Goal: Transaction & Acquisition: Purchase product/service

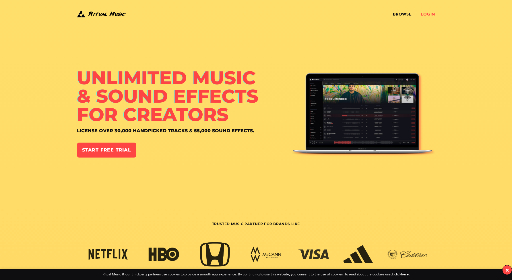
click at [426, 16] on link "Login" at bounding box center [428, 14] width 14 height 5
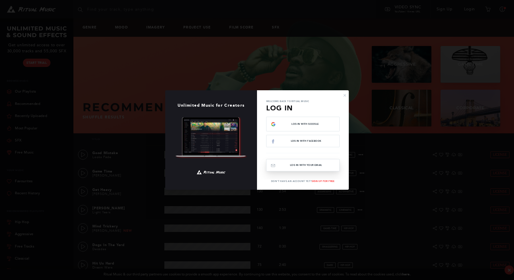
click at [302, 164] on button "Log In with your email" at bounding box center [302, 165] width 73 height 12
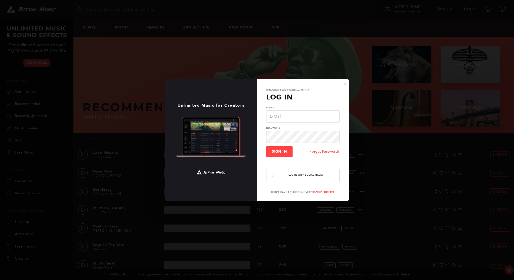
click at [294, 115] on input "E-Mail" at bounding box center [302, 116] width 73 height 12
type input "[EMAIL_ADDRESS][DOMAIN_NAME]"
click at [285, 151] on span "Sign In" at bounding box center [279, 151] width 15 height 4
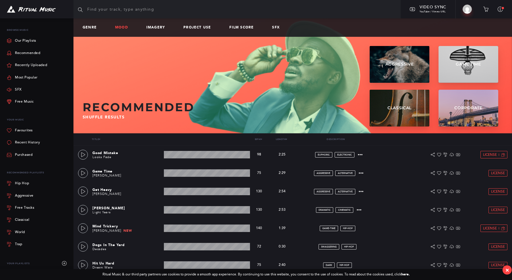
click at [118, 26] on link "Mood" at bounding box center [124, 28] width 18 height 4
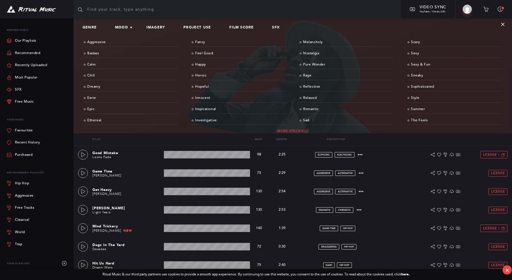
click at [291, 131] on link "More Specific" at bounding box center [293, 131] width 418 height 9
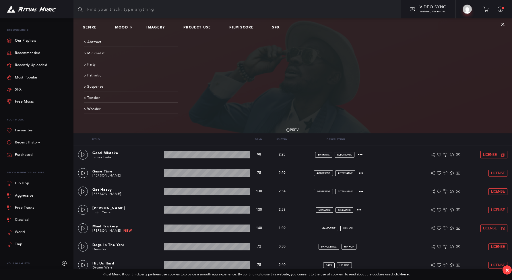
click at [291, 131] on link "Prev" at bounding box center [292, 130] width 12 height 9
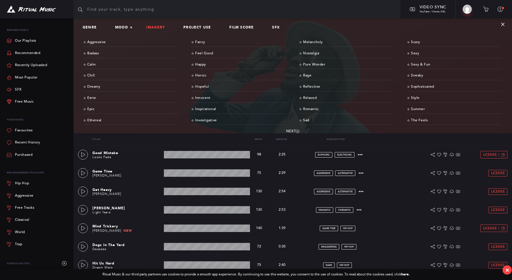
click at [153, 27] on link "Imagery" at bounding box center [157, 28] width 23 height 4
click at [310, 110] on link "Quirky" at bounding box center [347, 109] width 94 height 9
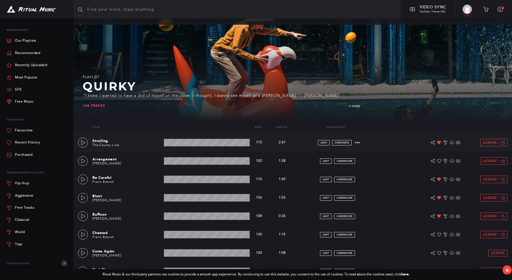
scroll to position [17, 0]
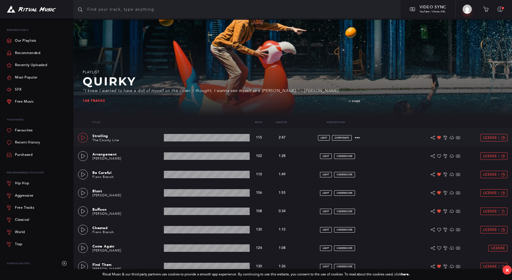
click at [81, 136] on div at bounding box center [83, 138] width 5 height 4
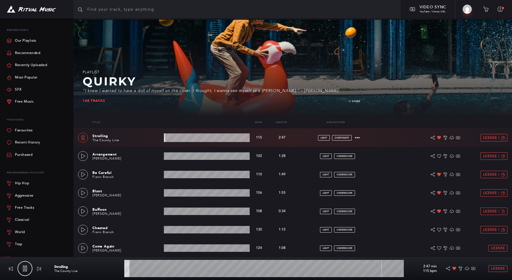
click at [189, 137] on wave at bounding box center [207, 137] width 86 height 9
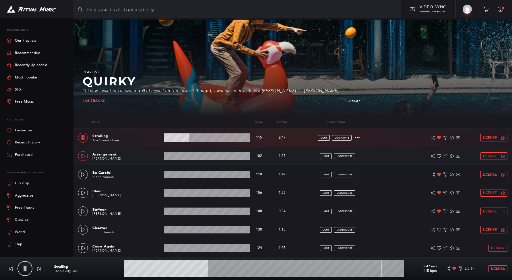
click at [87, 158] on link at bounding box center [83, 156] width 10 height 10
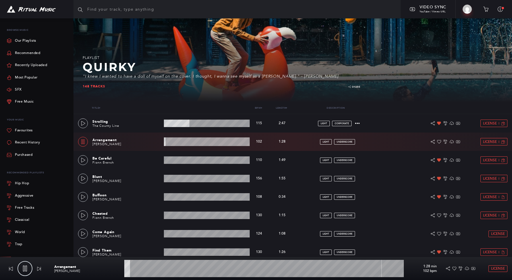
scroll to position [32, 0]
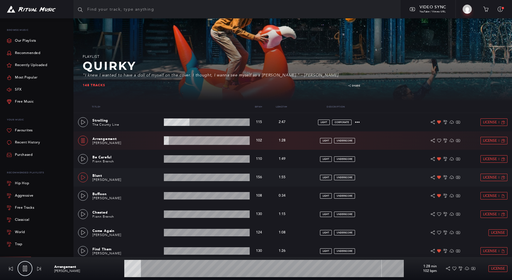
click at [83, 174] on link at bounding box center [83, 177] width 10 height 10
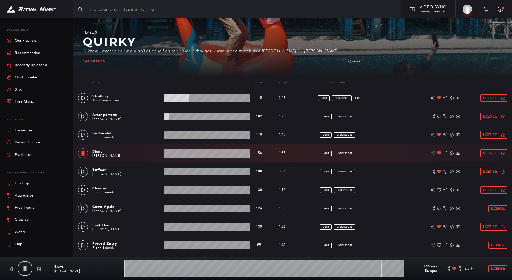
scroll to position [58, 0]
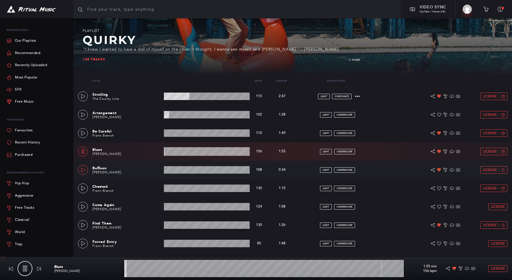
click at [83, 173] on link at bounding box center [83, 170] width 10 height 10
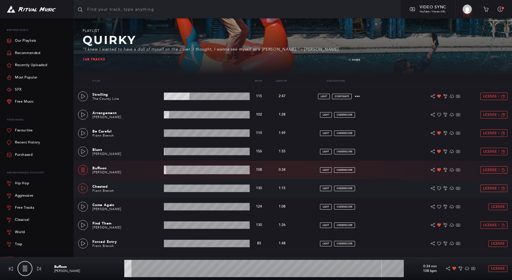
click at [81, 190] on icon at bounding box center [83, 188] width 5 height 5
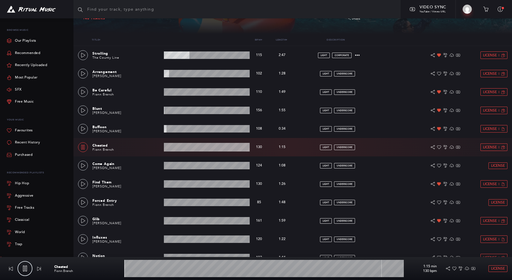
scroll to position [100, 0]
click at [82, 166] on icon at bounding box center [83, 165] width 5 height 5
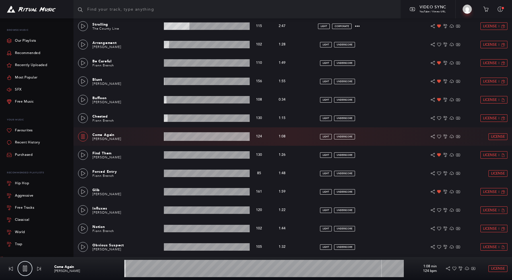
scroll to position [129, 0]
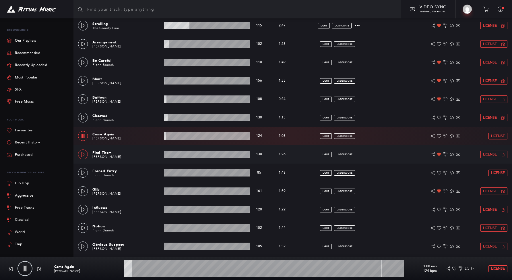
click at [84, 155] on icon at bounding box center [83, 154] width 4 height 5
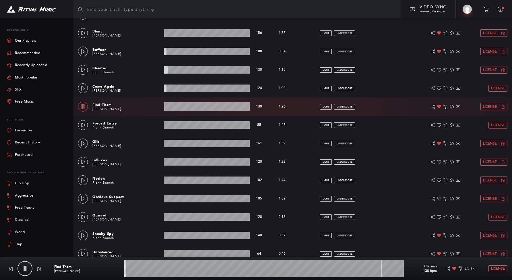
scroll to position [177, 0]
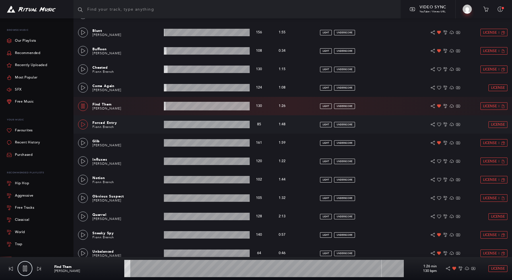
click at [84, 128] on link at bounding box center [83, 124] width 10 height 10
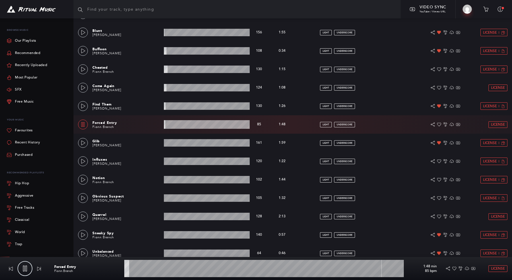
click at [83, 122] on icon at bounding box center [83, 124] width 5 height 5
click at [85, 147] on link at bounding box center [83, 143] width 10 height 10
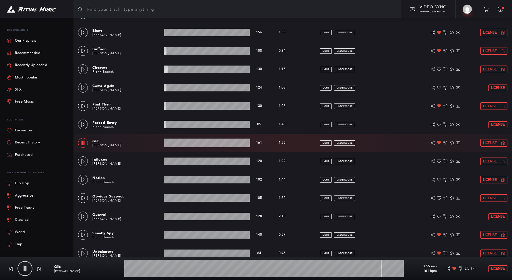
scroll to position [189, 0]
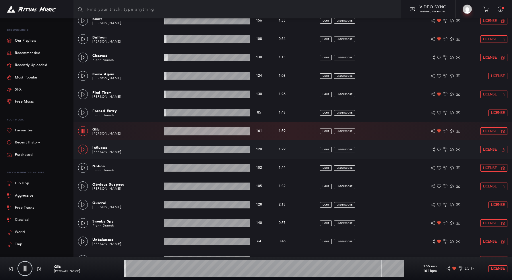
click at [84, 149] on icon at bounding box center [83, 149] width 5 height 5
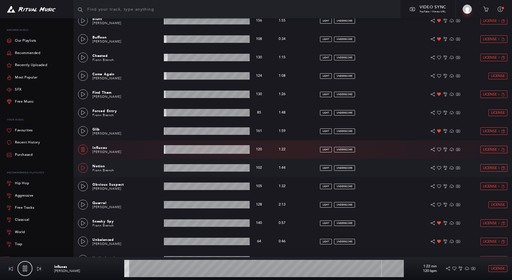
click at [83, 167] on icon at bounding box center [83, 167] width 5 height 5
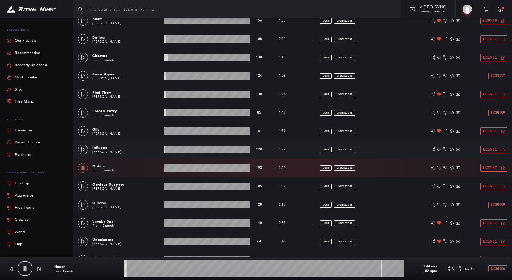
scroll to position [206, 0]
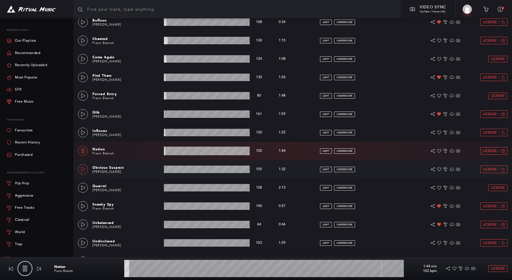
click at [82, 171] on link at bounding box center [83, 169] width 10 height 10
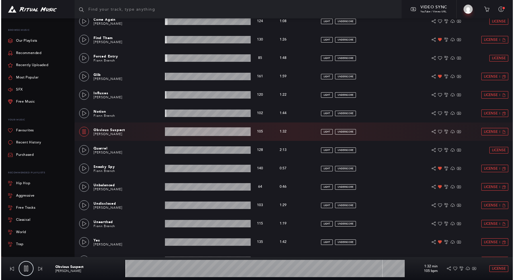
scroll to position [244, 0]
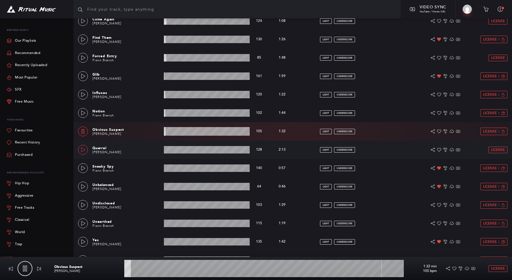
click at [86, 152] on link at bounding box center [83, 150] width 10 height 10
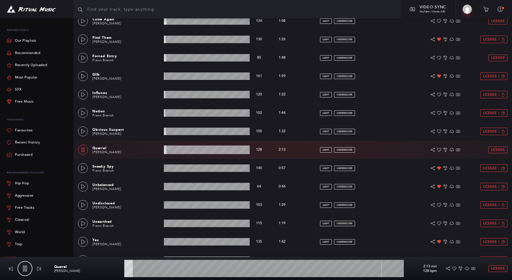
click at [186, 151] on wave at bounding box center [207, 149] width 86 height 9
click at [82, 149] on icon at bounding box center [83, 149] width 3 height 5
type input "27.25"
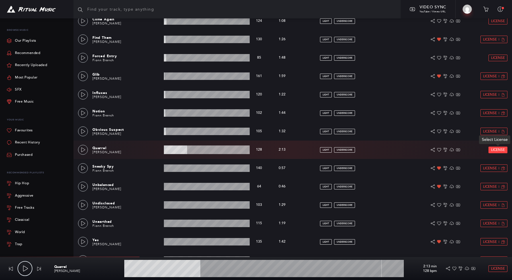
click at [496, 150] on span "License" at bounding box center [498, 150] width 14 height 4
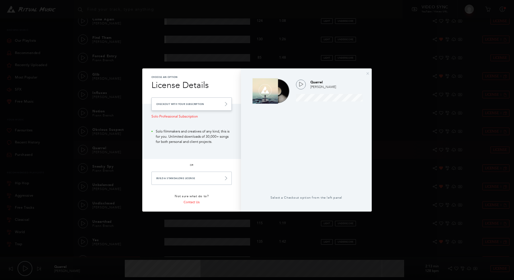
click at [218, 108] on link "Checkout with your Subscription" at bounding box center [192, 103] width 80 height 13
click at [214, 105] on link "Checkout with your Subscription" at bounding box center [192, 103] width 80 height 13
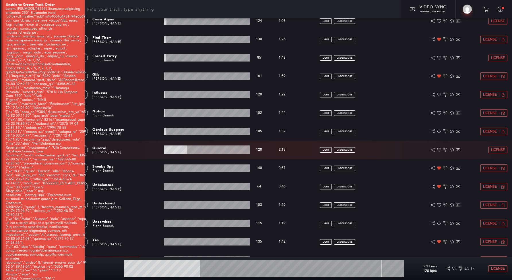
click at [214, 105] on link "Checkout with your Subscription" at bounding box center [190, 98] width 80 height 13
click at [499, 150] on span "License" at bounding box center [498, 150] width 14 height 4
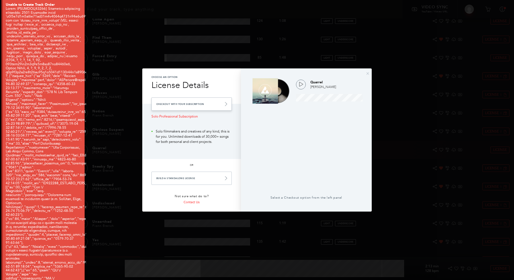
click at [211, 105] on link "Checkout with your Subscription" at bounding box center [192, 103] width 80 height 13
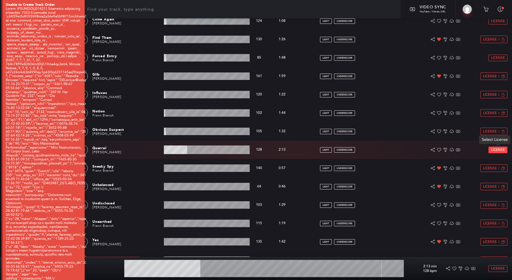
click at [497, 148] on span "License" at bounding box center [498, 150] width 14 height 4
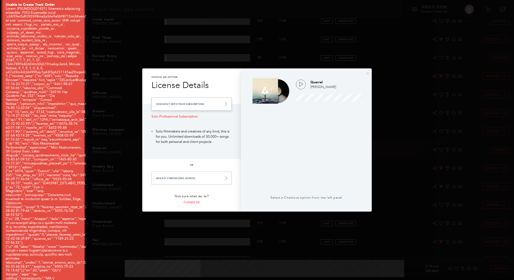
click at [189, 103] on link "Checkout with your Subscription" at bounding box center [192, 103] width 80 height 13
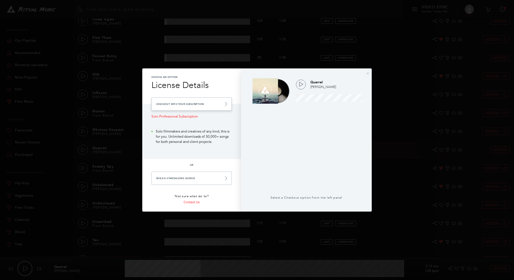
click at [189, 103] on link "Checkout with your Subscription" at bounding box center [192, 103] width 80 height 13
click at [216, 105] on link "Checkout with your Subscription" at bounding box center [192, 103] width 80 height 13
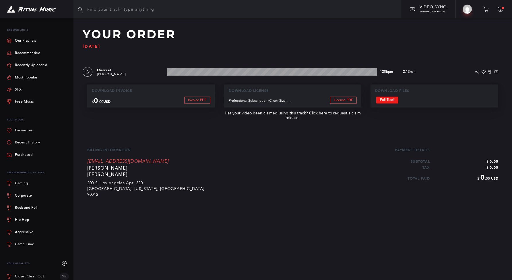
click at [394, 100] on link "Full Track" at bounding box center [387, 99] width 22 height 7
click at [124, 12] on input "text" at bounding box center [236, 9] width 327 height 18
click at [36, 12] on img at bounding box center [31, 9] width 49 height 7
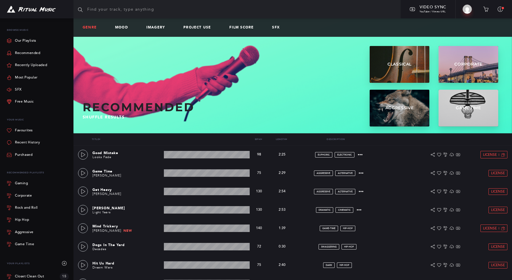
click at [95, 26] on link "Genre" at bounding box center [92, 28] width 19 height 4
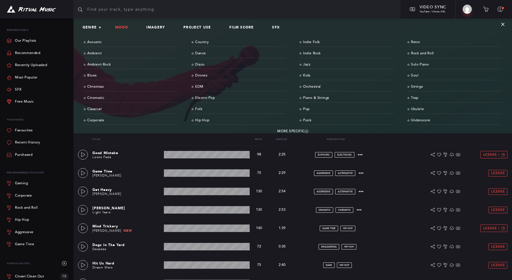
click at [123, 26] on link "Mood" at bounding box center [124, 28] width 18 height 4
click at [423, 64] on link "Sexy & Fun" at bounding box center [455, 64] width 94 height 9
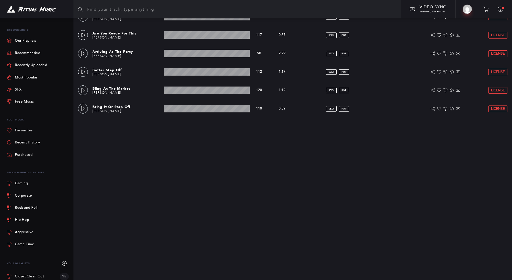
scroll to position [258, 0]
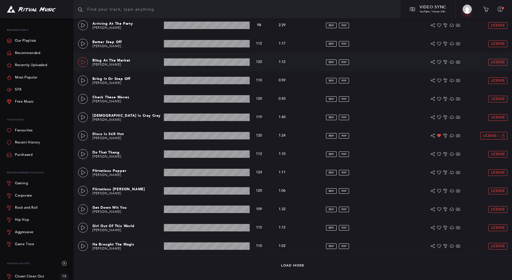
click at [85, 62] on icon at bounding box center [83, 62] width 5 height 5
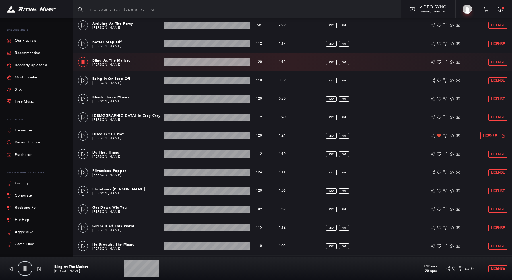
click at [85, 62] on link at bounding box center [83, 62] width 10 height 10
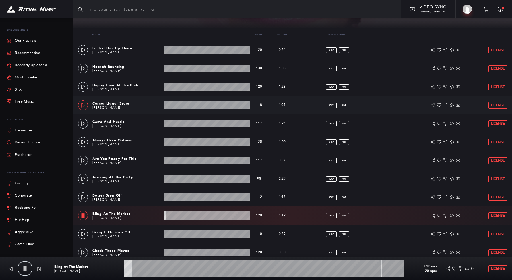
scroll to position [104, 0]
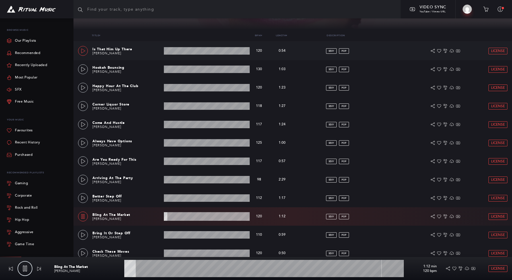
click at [82, 50] on icon at bounding box center [83, 51] width 5 height 5
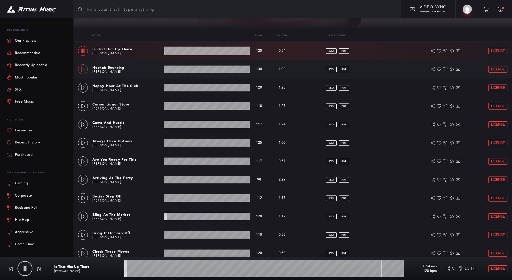
click at [84, 70] on icon at bounding box center [83, 69] width 5 height 5
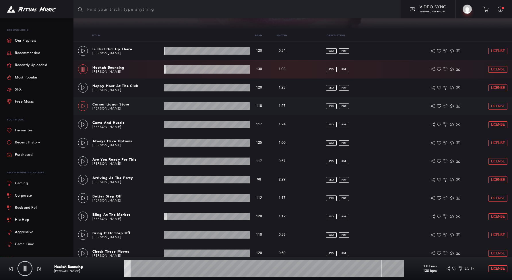
click at [84, 108] on link at bounding box center [83, 106] width 10 height 10
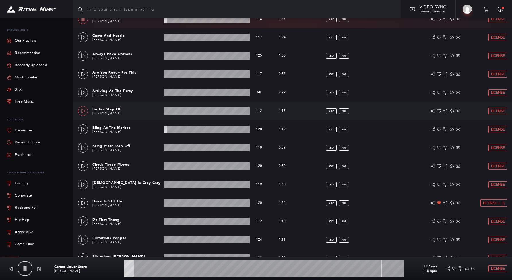
scroll to position [192, 0]
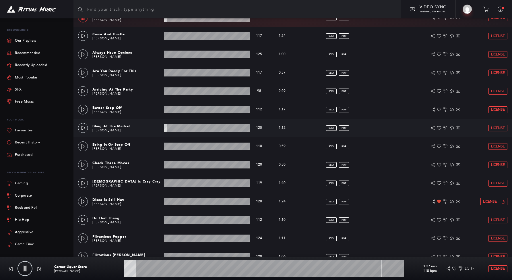
click at [81, 134] on div "Bling At The Market Reggie Arias 1:12 min 120 bpm 120 bpm 1:12 min sexy pop Lic…" at bounding box center [292, 128] width 429 height 18
click at [81, 107] on icon at bounding box center [83, 109] width 5 height 5
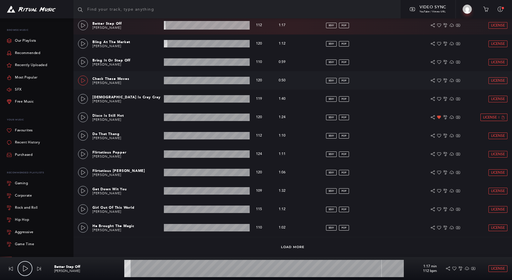
scroll to position [0, 0]
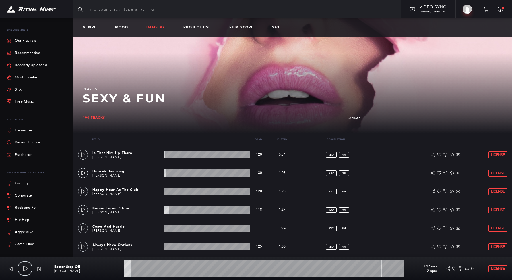
click at [156, 28] on link "Imagery" at bounding box center [157, 28] width 23 height 4
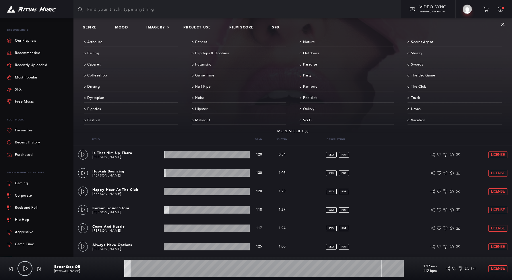
click at [307, 76] on link "Party" at bounding box center [347, 75] width 94 height 9
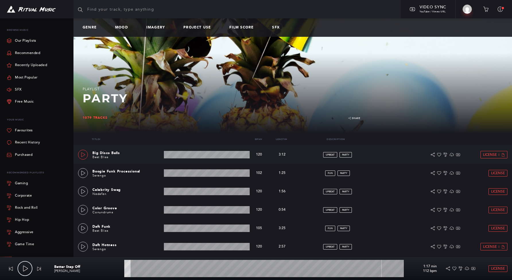
click at [79, 155] on link at bounding box center [83, 155] width 10 height 10
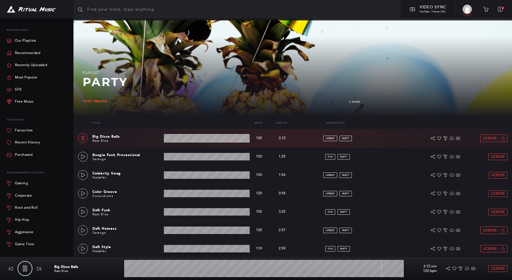
scroll to position [18, 0]
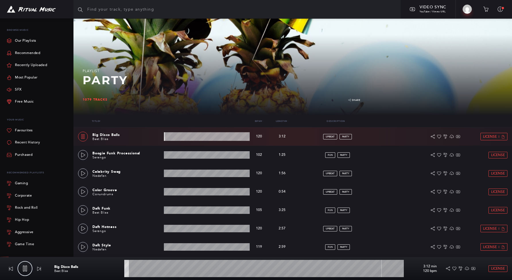
click at [185, 136] on wave at bounding box center [207, 136] width 86 height 9
click at [81, 138] on link at bounding box center [83, 136] width 10 height 10
type input "25.51"
click at [442, 137] on div at bounding box center [446, 136] width 62 height 7
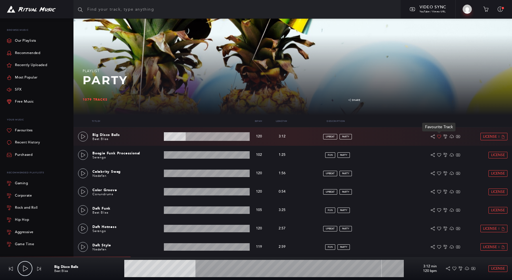
click at [439, 137] on icon at bounding box center [439, 136] width 4 height 4
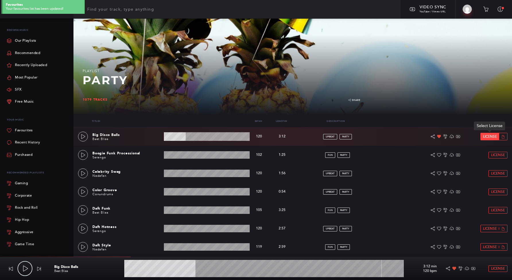
click at [493, 134] on link "License" at bounding box center [490, 136] width 18 height 7
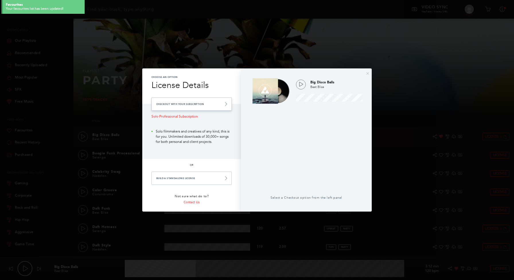
click at [212, 103] on link "Checkout with your Subscription" at bounding box center [192, 103] width 80 height 13
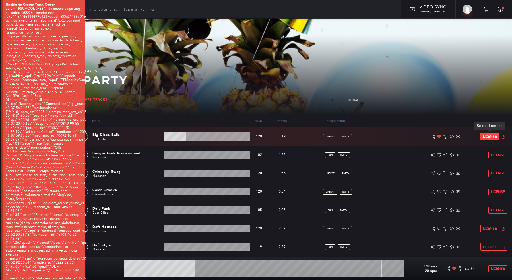
click at [488, 138] on span "License" at bounding box center [490, 137] width 14 height 4
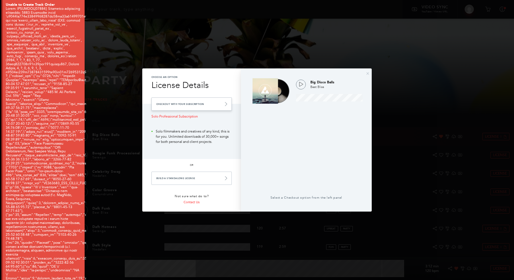
click at [215, 106] on link "Checkout with your Subscription" at bounding box center [192, 103] width 80 height 13
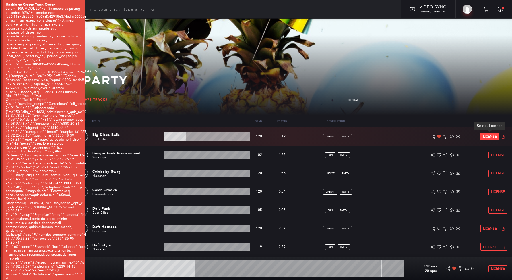
click at [483, 135] on span "License" at bounding box center [490, 137] width 14 height 4
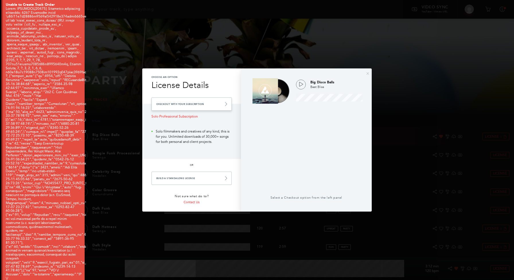
click at [170, 102] on link "Checkout with your Subscription" at bounding box center [192, 103] width 80 height 13
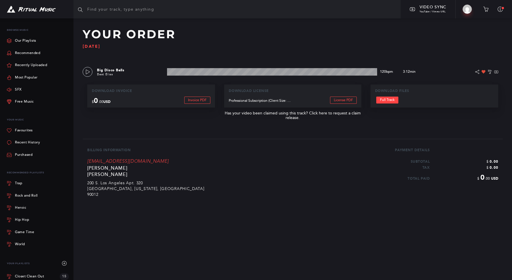
click at [289, 159] on p "[EMAIL_ADDRESS][DOMAIN_NAME]" at bounding box center [224, 161] width 274 height 5
click at [388, 103] on link "Full Track" at bounding box center [387, 99] width 22 height 7
click at [316, 207] on div "Your Order Tue Aug 12 2025 Big Disco Balls Best Bliss 3:12 min 120 bpm 120 bpm …" at bounding box center [292, 105] width 439 height 210
click at [47, 13] on div at bounding box center [36, 9] width 73 height 18
click at [45, 8] on img at bounding box center [31, 9] width 49 height 7
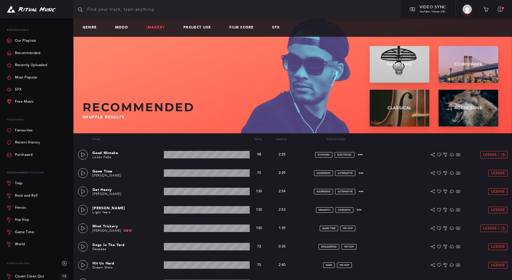
click at [160, 28] on link "Imagery" at bounding box center [157, 28] width 23 height 4
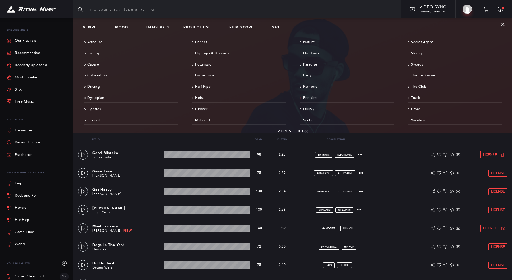
click at [316, 100] on link "Poolside" at bounding box center [347, 98] width 94 height 9
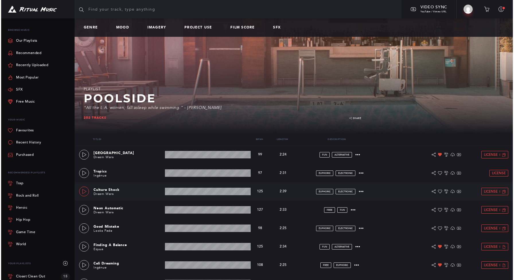
scroll to position [29, 0]
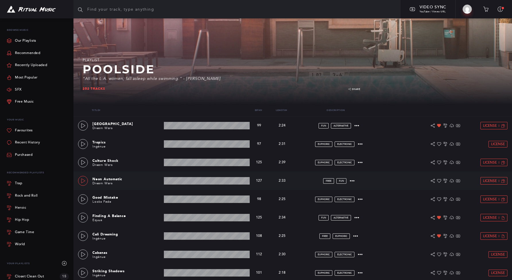
click at [83, 183] on link at bounding box center [83, 181] width 10 height 10
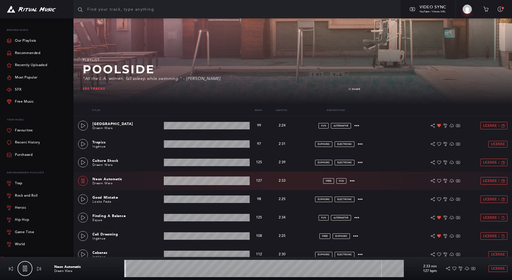
click at [165, 182] on wave at bounding box center [207, 180] width 86 height 9
click at [174, 181] on wave at bounding box center [207, 180] width 86 height 9
click at [191, 182] on wave at bounding box center [207, 180] width 86 height 9
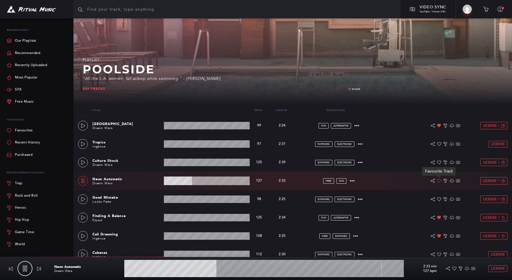
click at [438, 182] on icon at bounding box center [439, 181] width 4 height 4
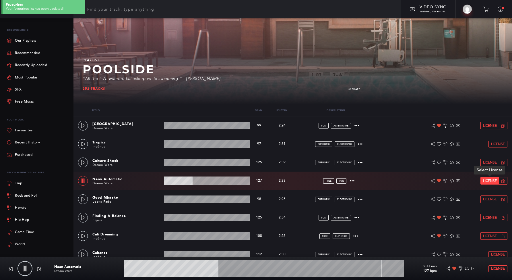
click at [484, 182] on span "License" at bounding box center [490, 181] width 14 height 4
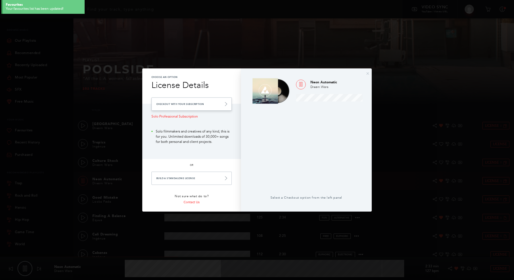
click at [206, 104] on link "Checkout with your Subscription" at bounding box center [192, 103] width 80 height 13
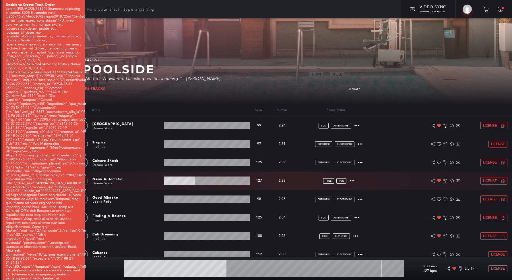
type input "36.7"
click at [491, 182] on span "License" at bounding box center [490, 181] width 14 height 4
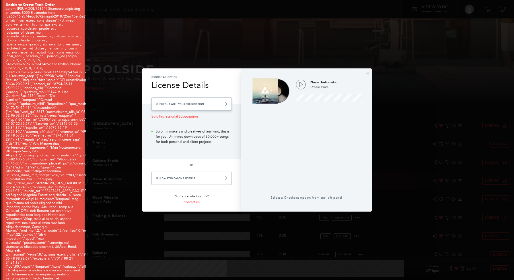
click at [214, 98] on link "Checkout with your Subscription" at bounding box center [192, 103] width 80 height 13
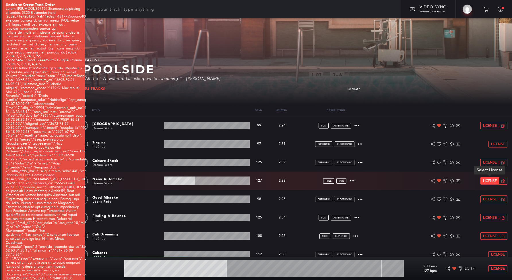
click at [490, 181] on span "License" at bounding box center [490, 181] width 14 height 4
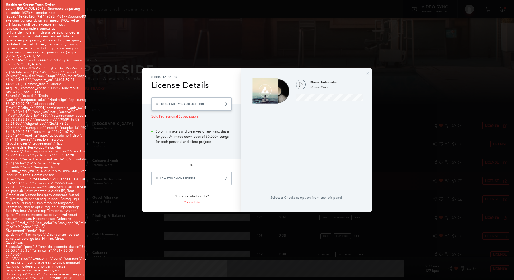
click at [173, 100] on link "Checkout with your Subscription" at bounding box center [192, 103] width 80 height 13
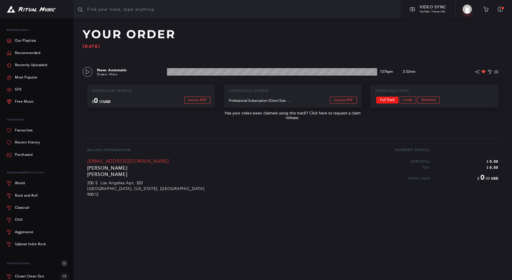
click at [383, 102] on link "Full Track" at bounding box center [387, 99] width 22 height 7
click at [268, 160] on p "[EMAIL_ADDRESS][DOMAIN_NAME]" at bounding box center [224, 161] width 274 height 5
click at [44, 7] on img at bounding box center [31, 9] width 49 height 7
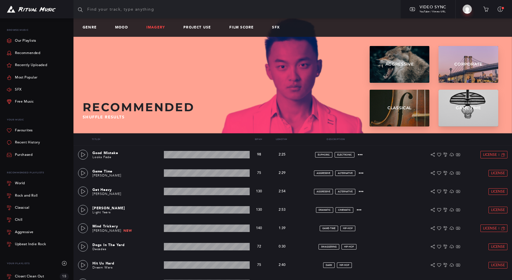
click at [150, 29] on link "Imagery" at bounding box center [157, 28] width 23 height 4
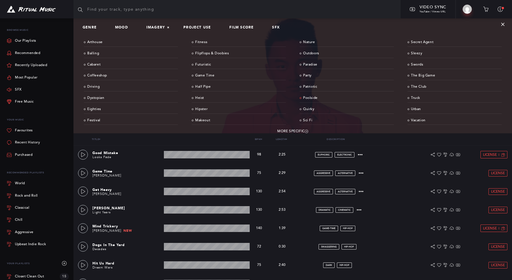
click at [315, 97] on link "Poolside" at bounding box center [347, 98] width 94 height 9
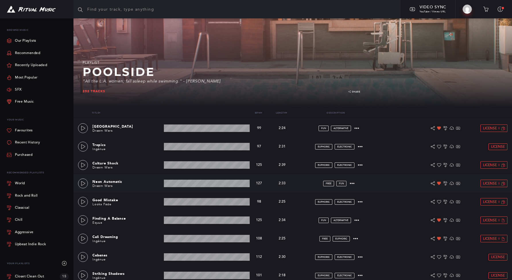
scroll to position [27, 0]
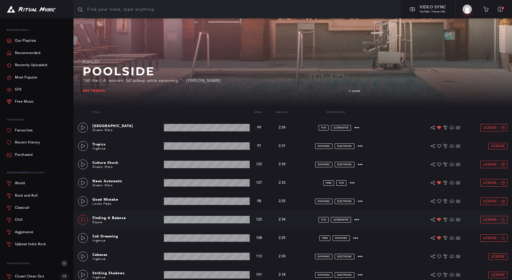
click at [83, 220] on icon at bounding box center [83, 219] width 5 height 5
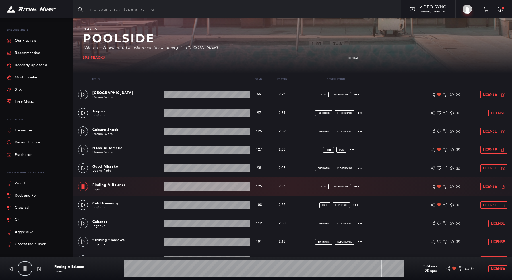
scroll to position [60, 0]
click at [82, 208] on link at bounding box center [83, 204] width 10 height 10
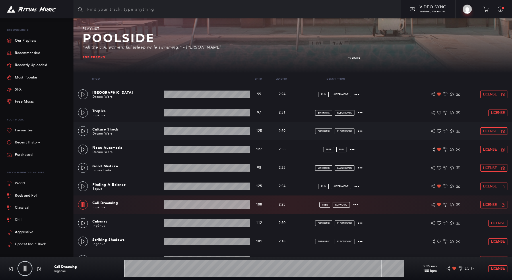
scroll to position [0, 0]
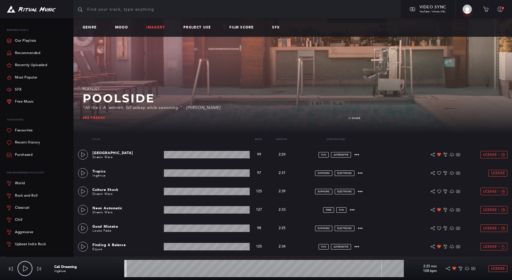
click at [158, 26] on link "Imagery" at bounding box center [157, 28] width 23 height 4
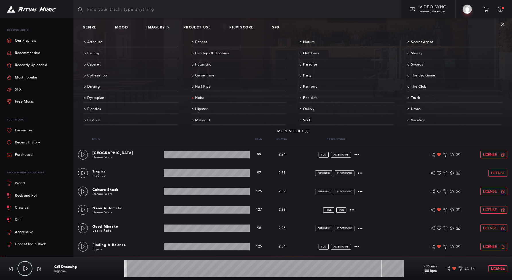
click at [203, 96] on link "Heist" at bounding box center [239, 98] width 94 height 9
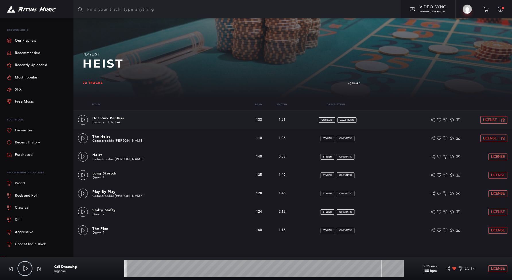
scroll to position [36, 0]
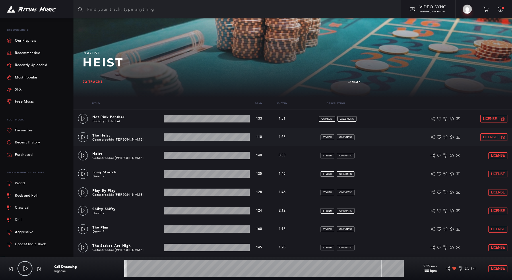
click at [80, 143] on div "The Heist Catastrophic Pete 1:36 min 110 bpm 110 bpm 1:36 min stylish cinematic…" at bounding box center [292, 137] width 429 height 18
click at [81, 140] on link at bounding box center [83, 137] width 10 height 10
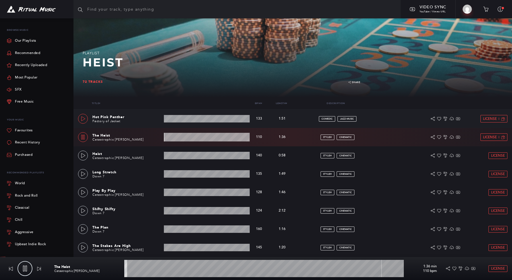
click at [81, 120] on icon at bounding box center [83, 118] width 5 height 5
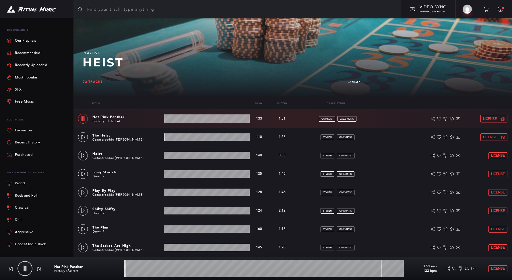
click at [165, 120] on wave at bounding box center [207, 118] width 86 height 9
click at [184, 115] on wave at bounding box center [207, 118] width 86 height 9
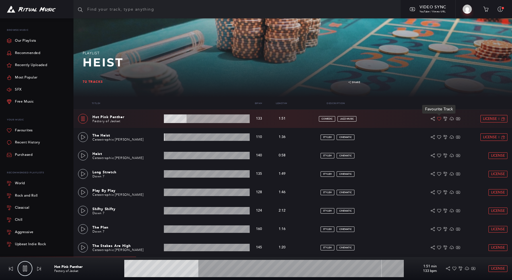
click at [439, 119] on icon at bounding box center [439, 119] width 4 height 4
click at [81, 119] on icon at bounding box center [83, 118] width 5 height 5
type input "28.31"
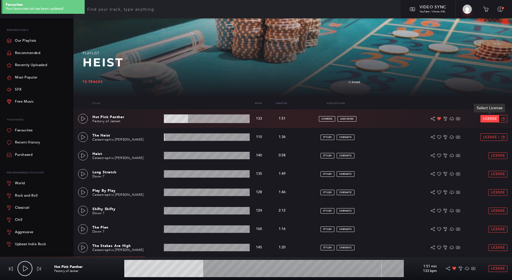
click at [485, 117] on span "License" at bounding box center [490, 119] width 14 height 4
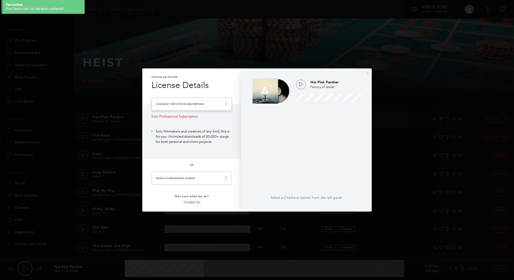
click at [215, 102] on link "Checkout with your Subscription" at bounding box center [192, 103] width 80 height 13
click at [199, 103] on link "Checkout with your Subscription" at bounding box center [192, 103] width 80 height 13
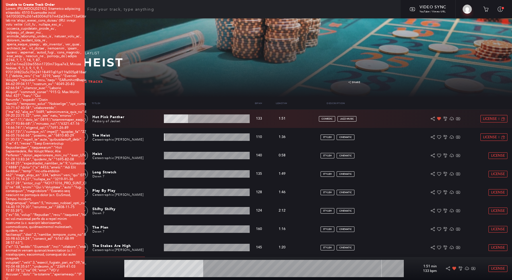
click at [216, 104] on div "Title ▾ Bpm ▾ Length ▾ Description Actions" at bounding box center [292, 103] width 439 height 12
click at [489, 120] on span "License" at bounding box center [490, 119] width 14 height 4
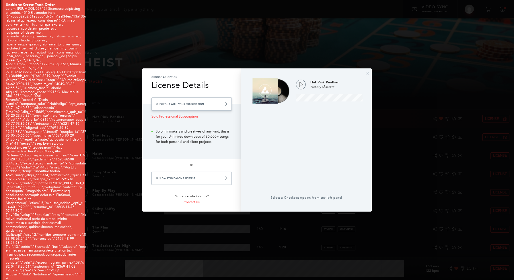
click at [174, 107] on link "Checkout with your Subscription" at bounding box center [192, 103] width 80 height 13
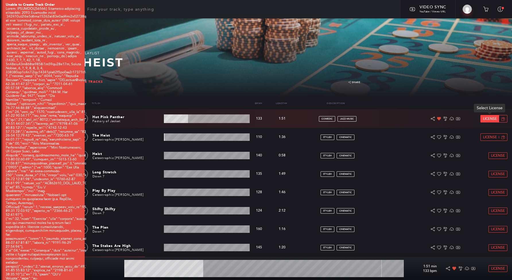
click at [488, 121] on link "License" at bounding box center [490, 118] width 18 height 7
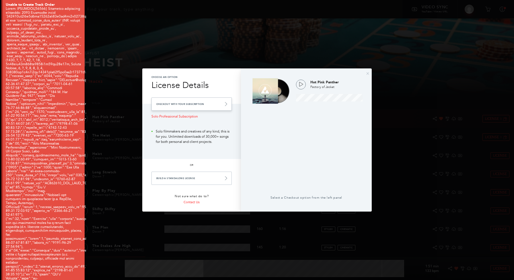
click at [191, 106] on link "Checkout with your Subscription" at bounding box center [192, 103] width 80 height 13
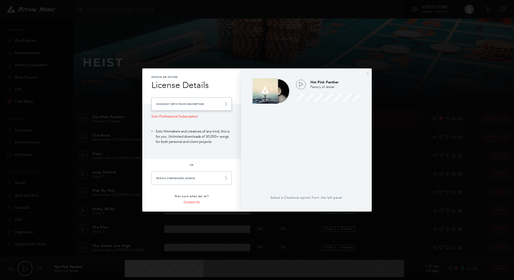
click at [173, 106] on link "Checkout with your Subscription" at bounding box center [192, 103] width 80 height 13
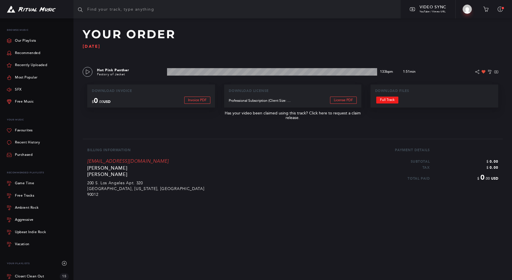
click at [383, 101] on link "Full Track" at bounding box center [387, 99] width 22 height 7
click at [46, 9] on img at bounding box center [31, 9] width 49 height 7
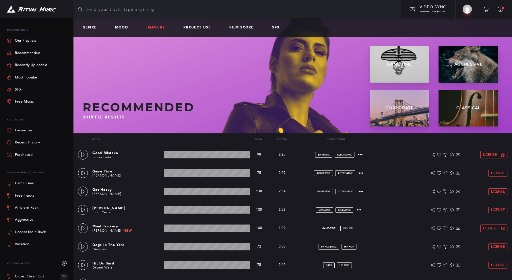
click at [157, 28] on link "Imagery" at bounding box center [157, 28] width 23 height 4
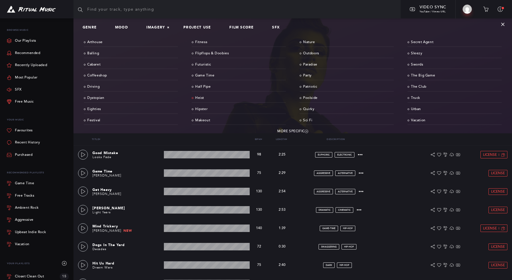
click at [202, 98] on link "Heist" at bounding box center [239, 98] width 94 height 9
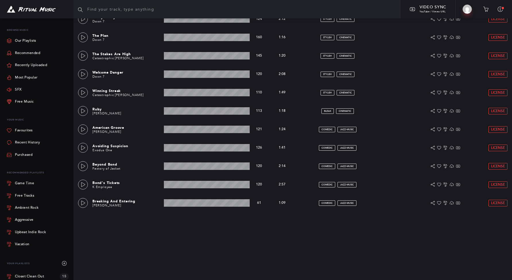
scroll to position [221, 0]
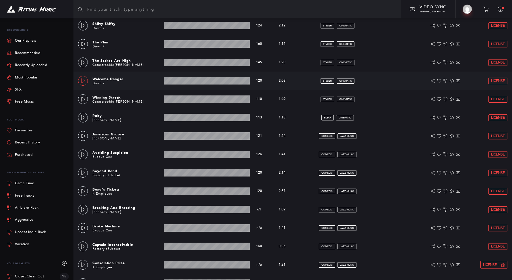
click at [84, 80] on icon at bounding box center [83, 80] width 5 height 5
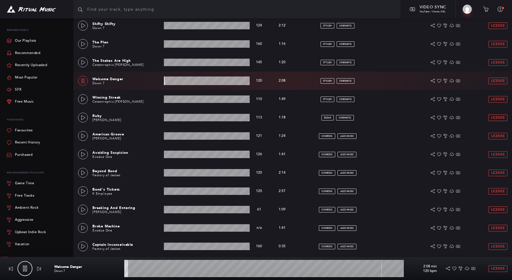
click at [188, 78] on wave at bounding box center [207, 80] width 86 height 9
click at [84, 79] on icon at bounding box center [83, 80] width 5 height 5
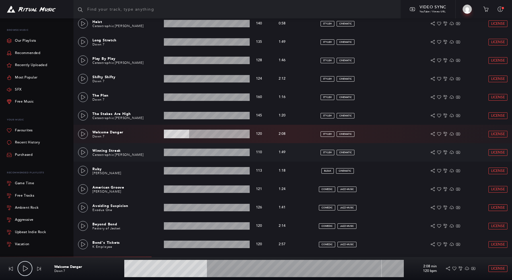
scroll to position [198, 0]
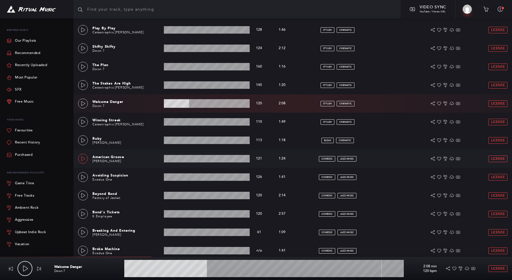
click at [86, 158] on link at bounding box center [83, 159] width 10 height 10
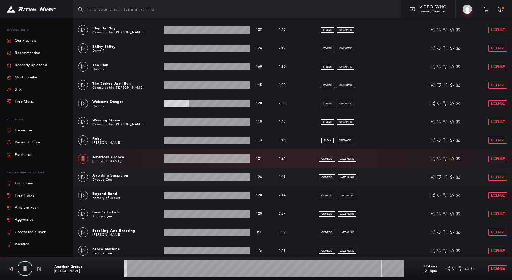
click at [88, 174] on div "Avoiding Suspicion Exodus One 1:41 min 126 bpm 126 bpm 1:41 min comedic jazz-mu…" at bounding box center [292, 177] width 429 height 18
click at [86, 176] on link at bounding box center [83, 177] width 10 height 10
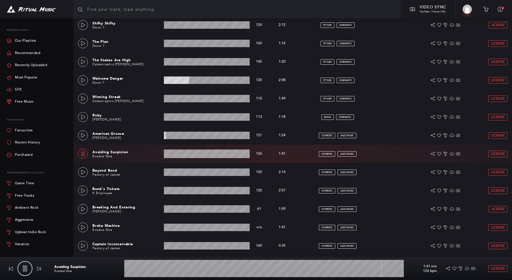
scroll to position [222, 0]
click at [83, 172] on icon at bounding box center [83, 171] width 5 height 5
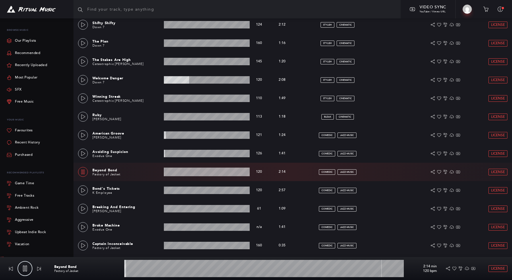
click at [176, 170] on wave at bounding box center [207, 171] width 86 height 9
click at [81, 172] on icon at bounding box center [83, 171] width 5 height 5
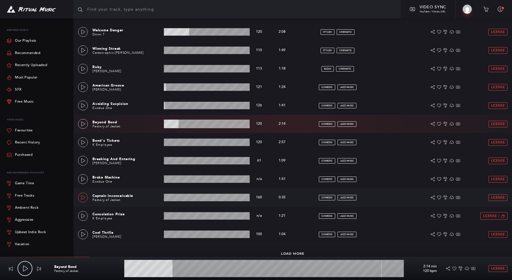
scroll to position [270, 0]
click at [84, 198] on icon at bounding box center [83, 197] width 4 height 5
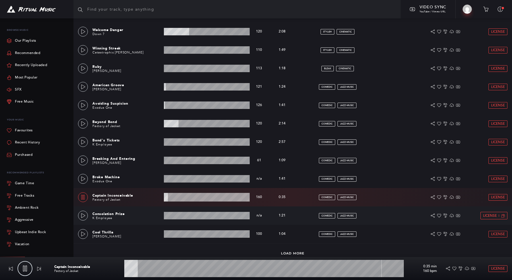
scroll to position [276, 0]
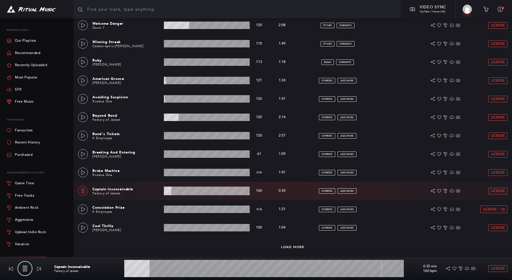
click at [293, 249] on div "Load More" at bounding box center [292, 246] width 439 height 19
click at [293, 247] on link "Load More" at bounding box center [293, 247] width 24 height 4
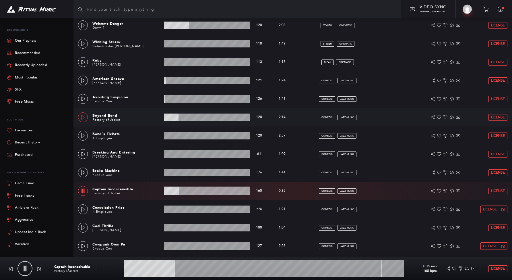
click at [79, 117] on link at bounding box center [83, 117] width 10 height 10
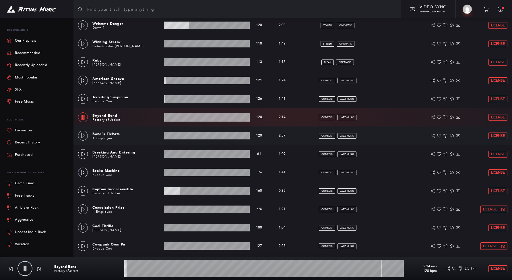
click at [77, 133] on div "Bond's Tickets K Employee 2:57 min 120 bpm 120 bpm 2:57 min comedic jazz-music …" at bounding box center [292, 135] width 439 height 18
click at [78, 137] on link at bounding box center [83, 136] width 10 height 10
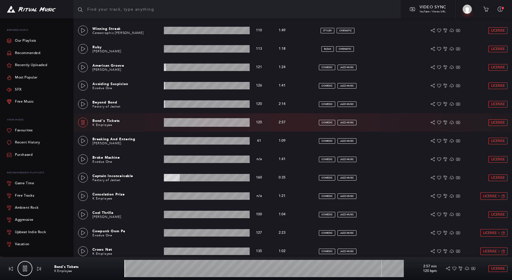
scroll to position [298, 0]
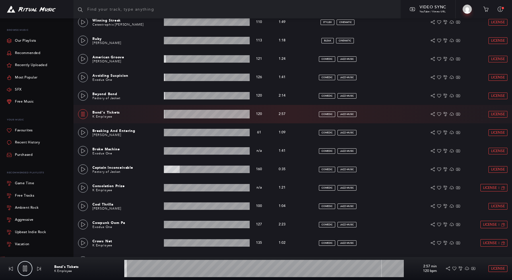
click at [178, 117] on wave at bounding box center [207, 114] width 86 height 9
click at [82, 113] on icon at bounding box center [83, 114] width 3 height 5
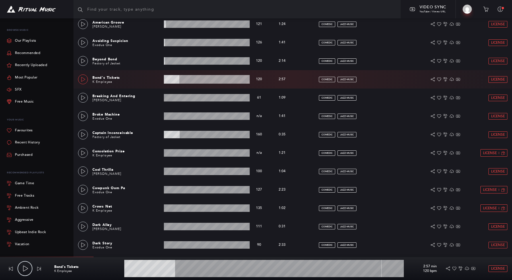
scroll to position [333, 0]
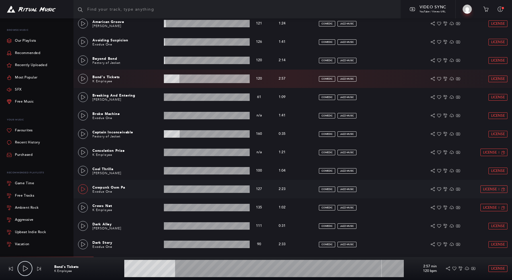
click at [84, 185] on link at bounding box center [83, 189] width 10 height 10
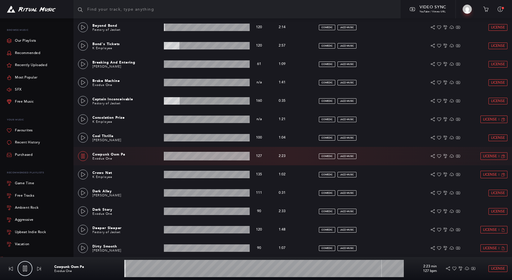
scroll to position [367, 0]
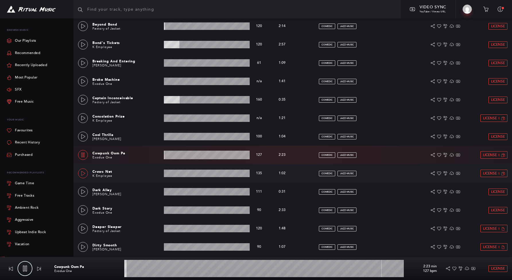
click at [86, 172] on link at bounding box center [83, 173] width 10 height 10
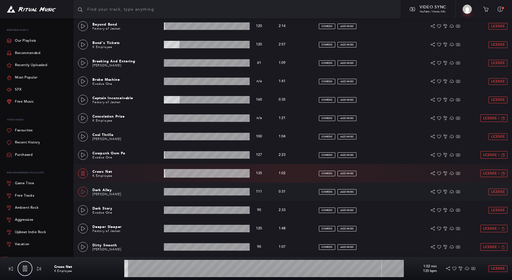
scroll to position [394, 0]
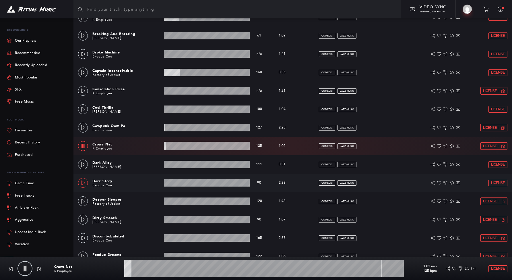
click at [81, 183] on icon at bounding box center [83, 182] width 4 height 5
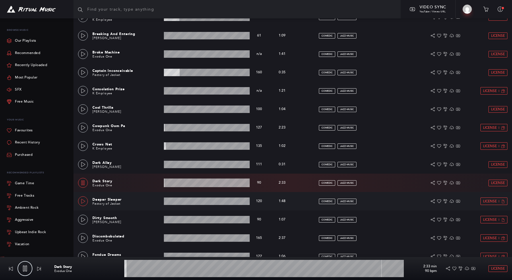
click at [83, 199] on icon at bounding box center [83, 201] width 4 height 5
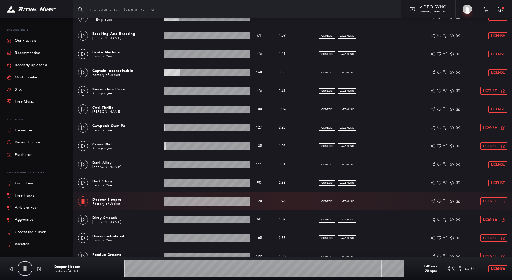
scroll to position [413, 0]
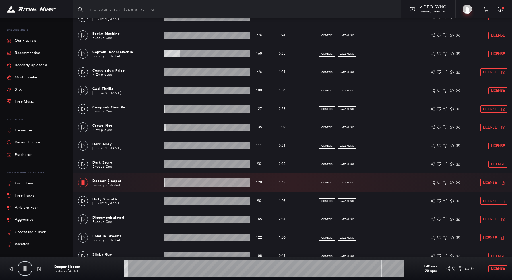
click at [188, 182] on wave at bounding box center [207, 182] width 86 height 9
click at [81, 202] on icon at bounding box center [83, 200] width 4 height 5
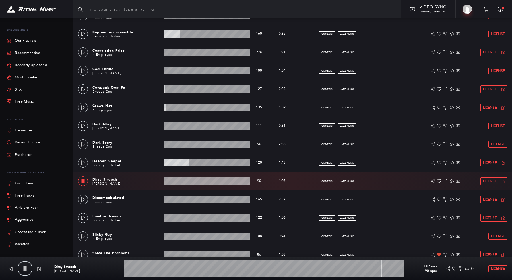
scroll to position [433, 0]
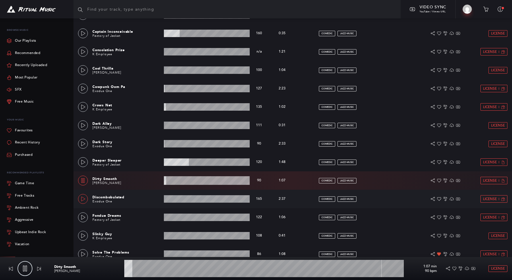
click at [80, 201] on link at bounding box center [83, 199] width 10 height 10
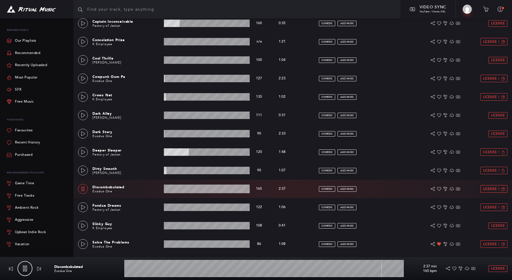
scroll to position [449, 0]
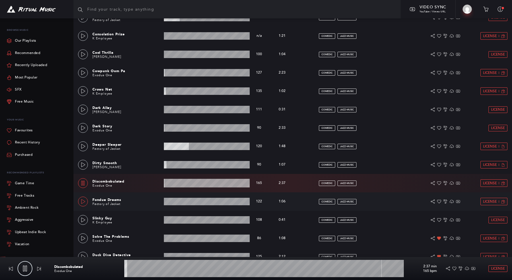
click at [82, 202] on icon at bounding box center [83, 201] width 5 height 5
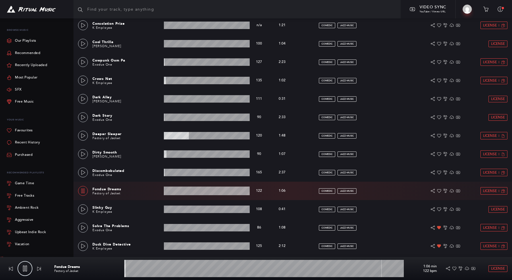
scroll to position [465, 0]
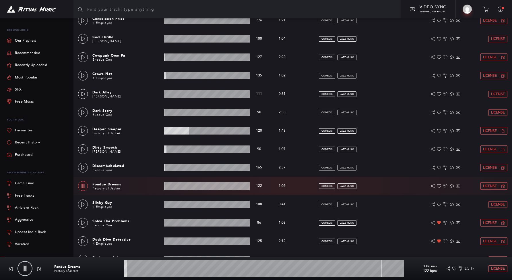
click at [82, 202] on icon at bounding box center [83, 204] width 4 height 5
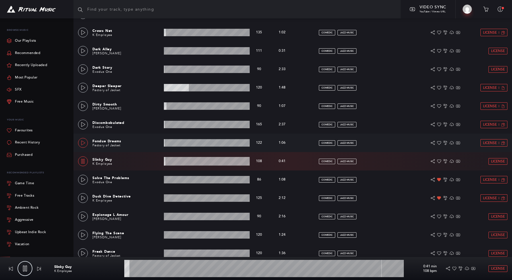
scroll to position [511, 0]
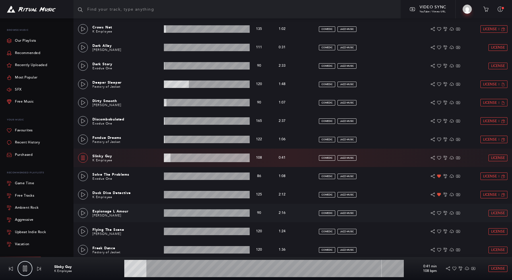
click at [77, 215] on div "Espionage L Amour [PERSON_NAME] 2:16 min 90 bpm 90 bpm 2:16 min comedic jazz-mu…" at bounding box center [292, 213] width 439 height 18
click at [81, 214] on icon at bounding box center [83, 212] width 4 height 5
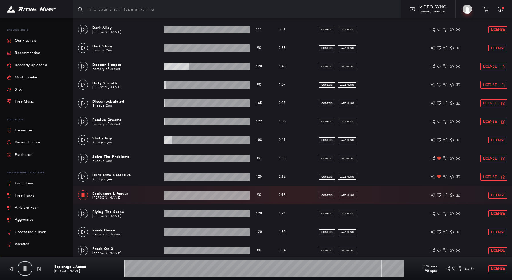
scroll to position [530, 0]
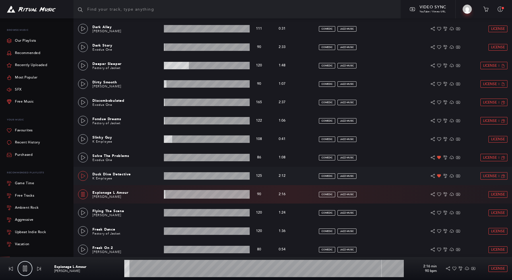
click at [85, 173] on icon at bounding box center [83, 175] width 5 height 5
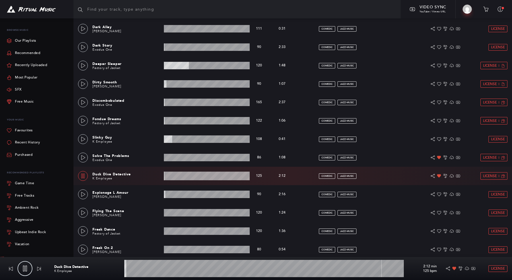
click at [83, 178] on link at bounding box center [83, 176] width 10 height 10
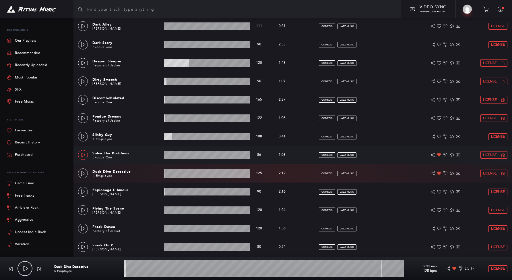
click at [84, 154] on icon at bounding box center [83, 154] width 5 height 5
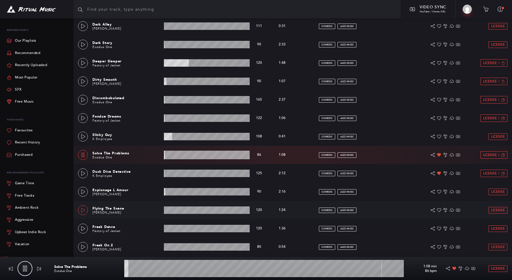
click at [84, 212] on link at bounding box center [83, 210] width 10 height 10
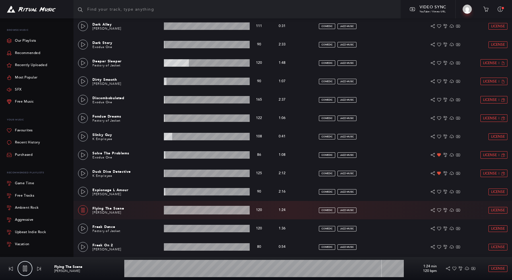
scroll to position [551, 0]
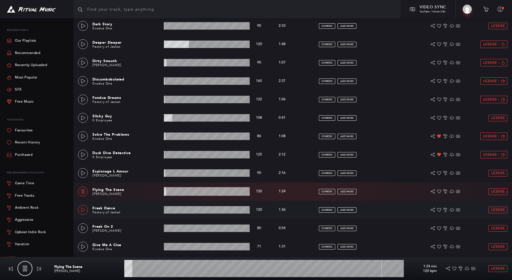
click at [83, 210] on icon at bounding box center [83, 209] width 5 height 5
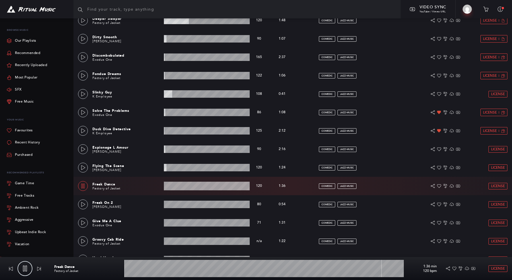
scroll to position [575, 0]
click at [187, 180] on div "Freak Dance Factory of Jacket 1:36 min 120 bpm 120 bpm 1:36 min comedic jazz-mu…" at bounding box center [292, 185] width 429 height 18
click at [188, 185] on wave at bounding box center [207, 185] width 86 height 9
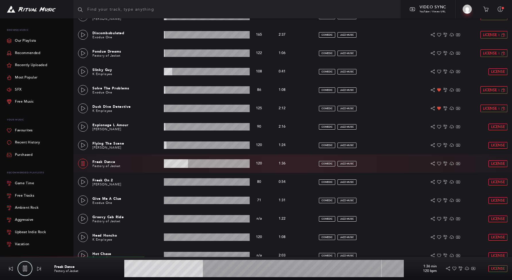
scroll to position [605, 0]
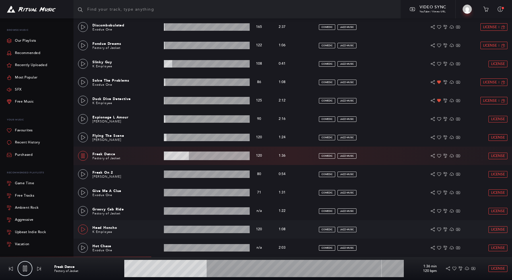
click at [81, 230] on icon at bounding box center [83, 229] width 4 height 5
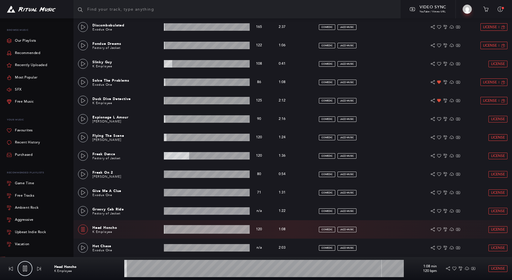
scroll to position [624, 0]
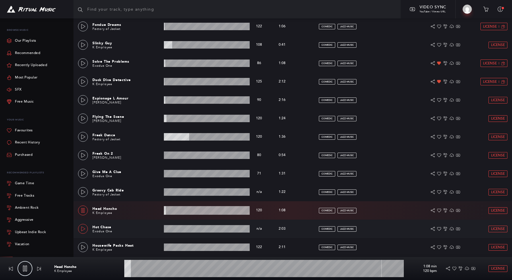
click at [86, 227] on link at bounding box center [83, 229] width 10 height 10
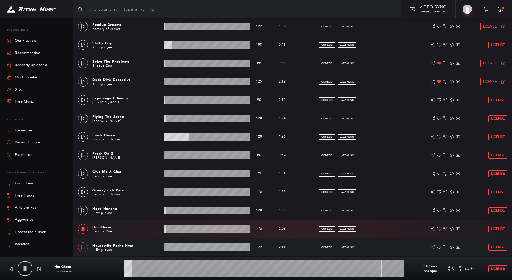
click at [81, 248] on icon at bounding box center [83, 247] width 5 height 5
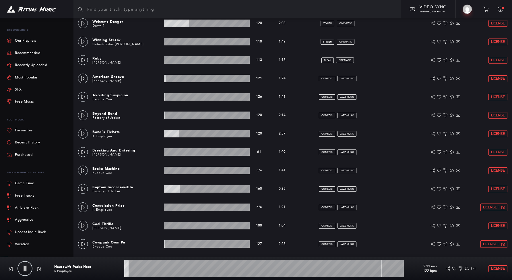
scroll to position [0, 0]
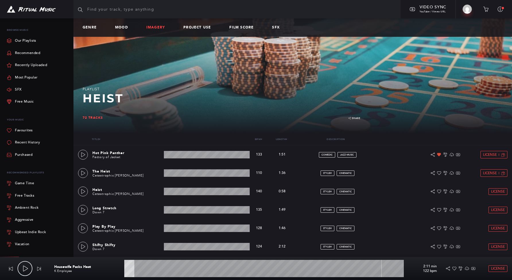
click at [161, 29] on link "Imagery" at bounding box center [157, 28] width 23 height 4
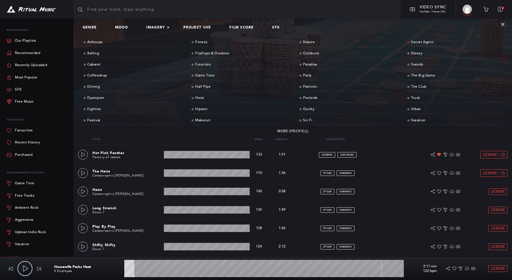
click at [420, 43] on link "Secret Agent" at bounding box center [455, 42] width 94 height 9
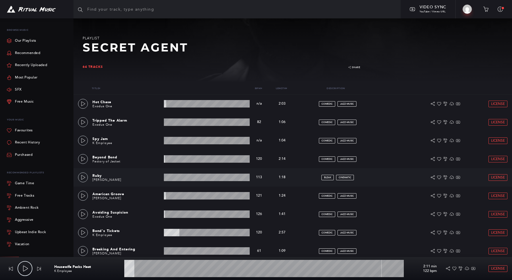
scroll to position [56, 0]
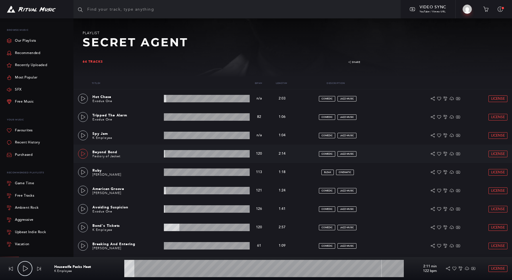
click at [81, 156] on link at bounding box center [83, 154] width 10 height 10
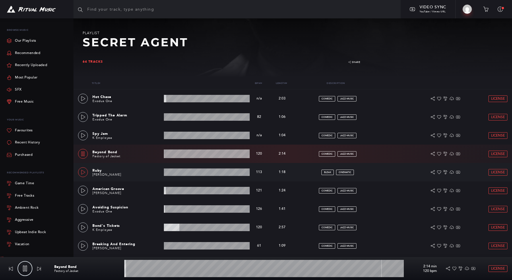
click at [81, 174] on icon at bounding box center [83, 172] width 4 height 5
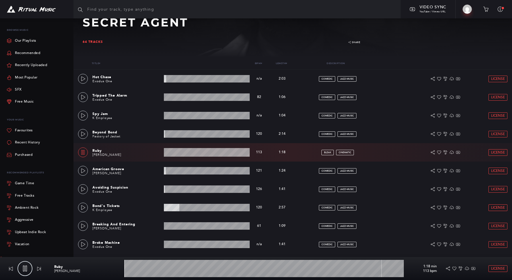
scroll to position [76, 0]
click at [82, 172] on icon at bounding box center [83, 170] width 5 height 5
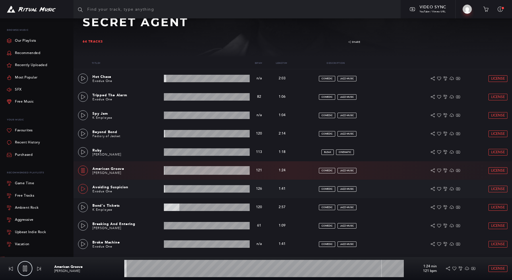
click at [84, 189] on icon at bounding box center [83, 188] width 5 height 5
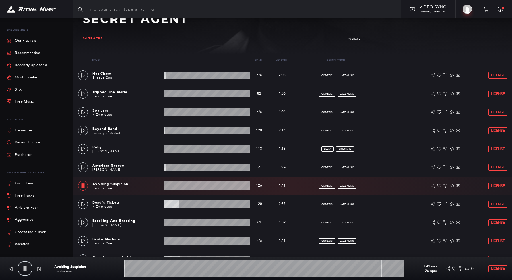
scroll to position [81, 0]
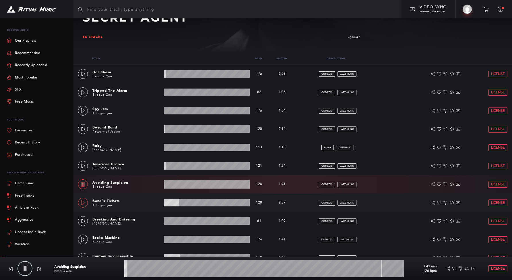
click at [84, 202] on icon at bounding box center [83, 202] width 5 height 5
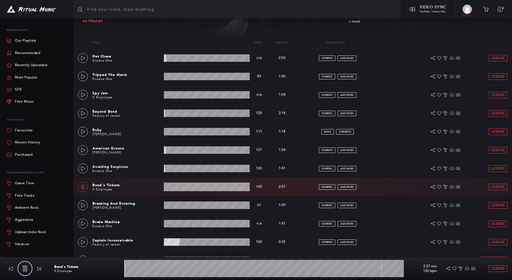
click at [84, 202] on link at bounding box center [83, 205] width 10 height 10
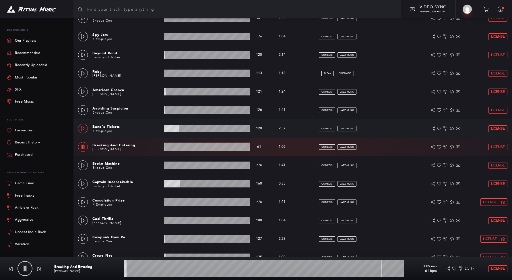
scroll to position [156, 0]
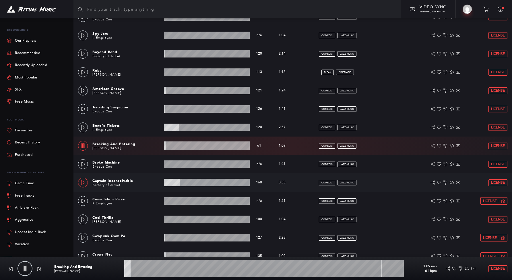
click at [82, 182] on icon at bounding box center [83, 182] width 5 height 5
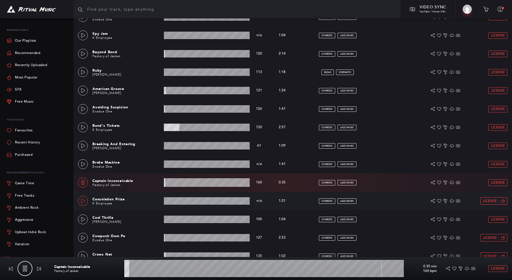
click at [82, 202] on icon at bounding box center [83, 200] width 4 height 5
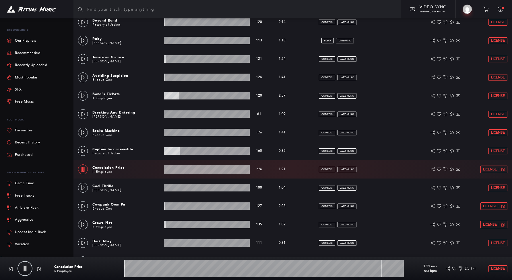
scroll to position [199, 0]
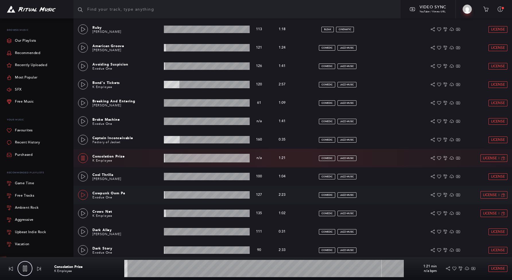
click at [83, 197] on icon at bounding box center [83, 194] width 5 height 5
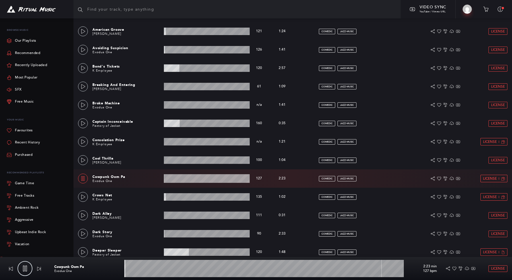
click at [83, 197] on icon at bounding box center [83, 196] width 5 height 5
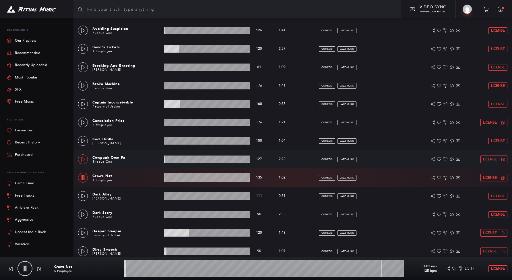
scroll to position [241, 0]
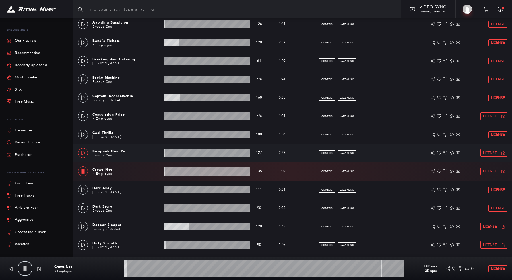
click at [83, 197] on div "Dark Alley [PERSON_NAME] 0:31 min 111 bpm 111 bpm 0:31 min comedic jazz-music L…" at bounding box center [292, 189] width 429 height 18
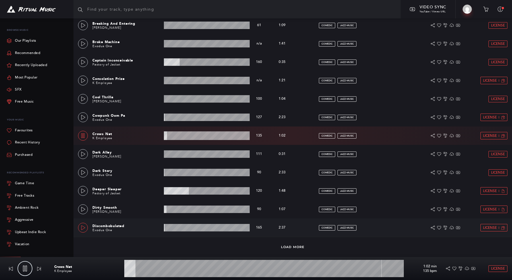
click at [82, 229] on icon at bounding box center [83, 227] width 4 height 5
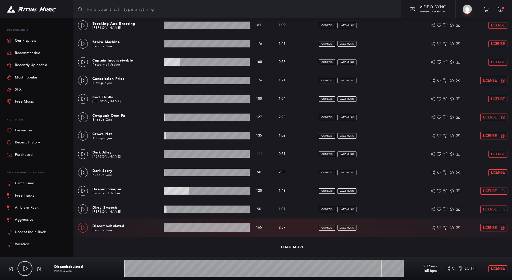
scroll to position [0, 0]
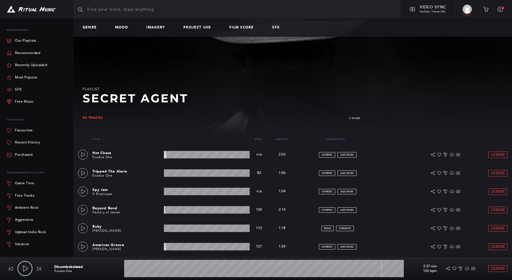
click at [120, 33] on div "Genre Mood Imagery Project Use Film Score SFX" at bounding box center [292, 27] width 439 height 18
click at [121, 27] on link "Mood" at bounding box center [124, 28] width 18 height 4
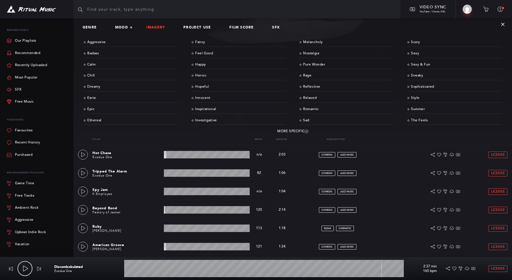
click at [148, 27] on link "Imagery" at bounding box center [157, 28] width 23 height 4
click at [215, 55] on link "Flipflops & Doobies" at bounding box center [239, 53] width 94 height 9
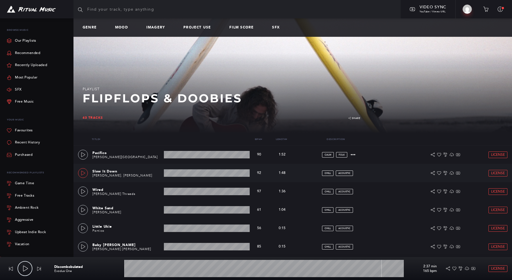
click at [81, 176] on link at bounding box center [83, 173] width 10 height 10
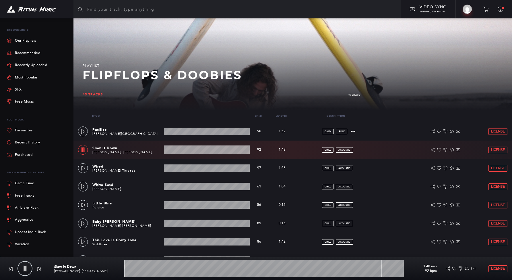
scroll to position [24, 0]
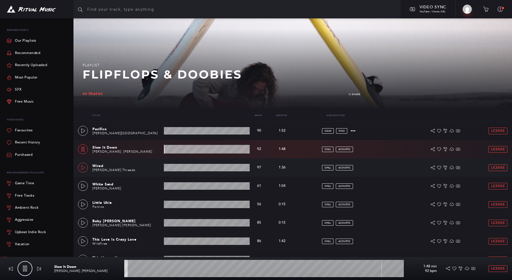
click at [82, 168] on icon at bounding box center [83, 167] width 5 height 5
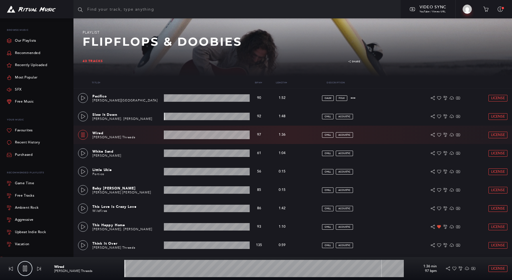
scroll to position [61, 0]
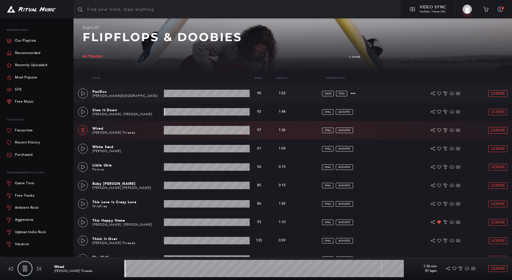
click at [77, 93] on div "[PERSON_NAME] Canyon 1:52 min 90 bpm 90 bpm 1:52 min calm folk License Descript…" at bounding box center [292, 93] width 439 height 18
click at [83, 95] on icon at bounding box center [83, 93] width 5 height 5
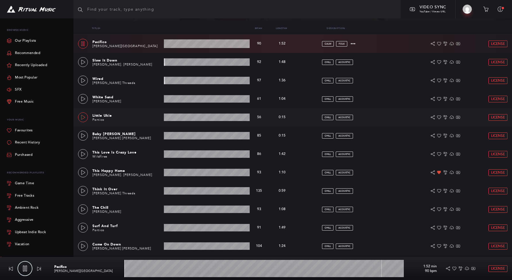
scroll to position [115, 0]
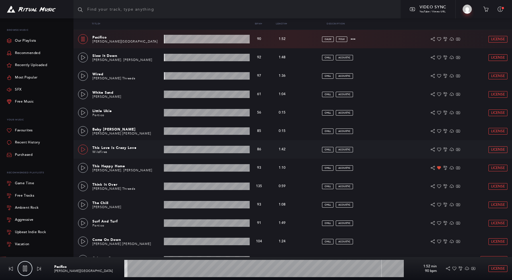
click at [84, 150] on icon at bounding box center [83, 149] width 5 height 5
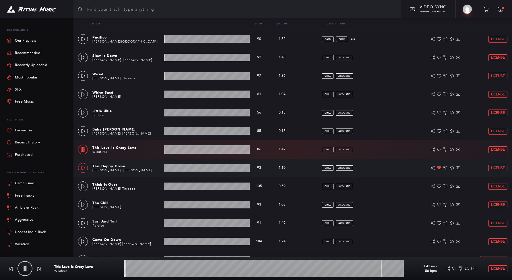
click at [83, 168] on icon at bounding box center [83, 167] width 5 height 5
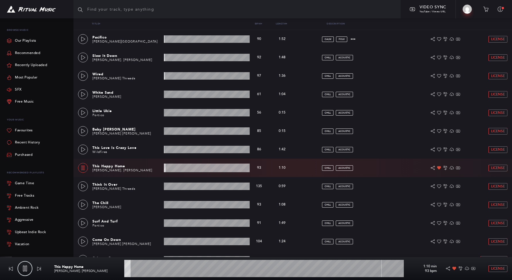
click at [85, 168] on icon at bounding box center [83, 167] width 5 height 5
click at [26, 127] on link "Favourites" at bounding box center [20, 130] width 26 height 12
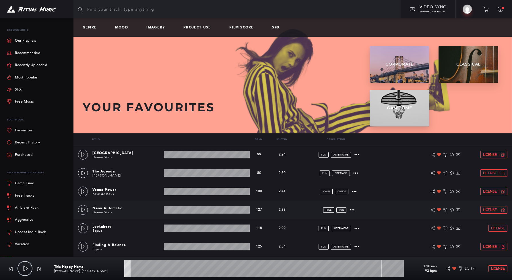
scroll to position [46, 0]
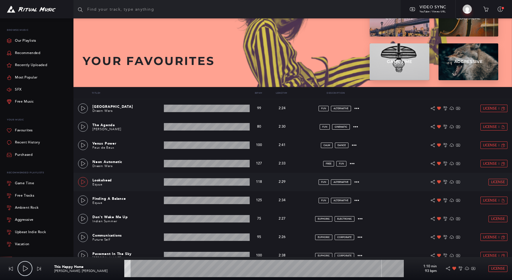
click at [84, 185] on link at bounding box center [83, 182] width 10 height 10
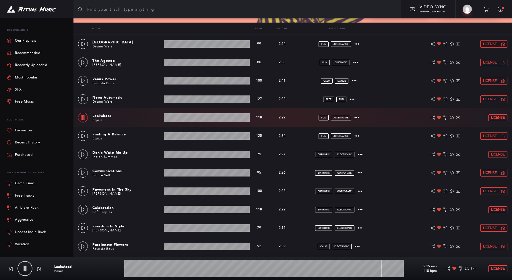
scroll to position [144, 0]
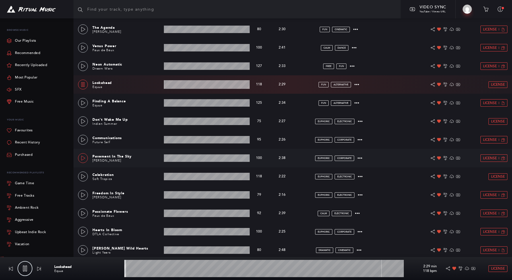
click at [82, 159] on icon at bounding box center [83, 158] width 5 height 5
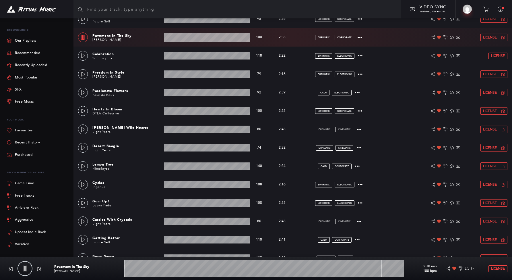
scroll to position [286, 0]
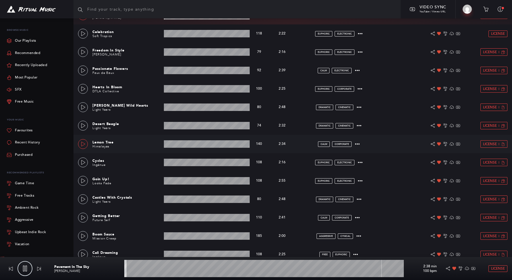
click at [82, 144] on icon at bounding box center [83, 144] width 5 height 5
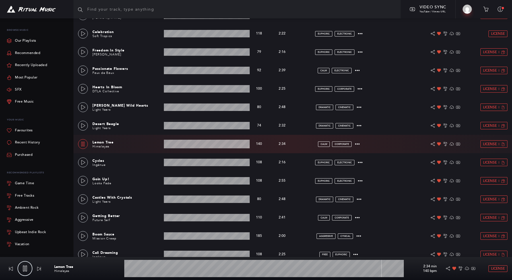
scroll to position [305, 0]
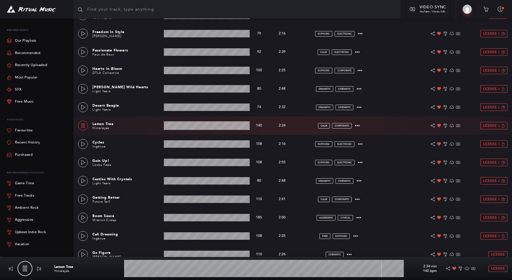
click at [82, 144] on icon at bounding box center [83, 144] width 5 height 5
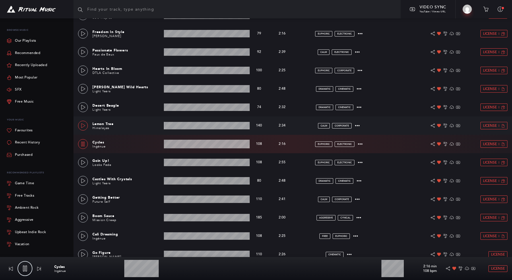
scroll to position [315, 0]
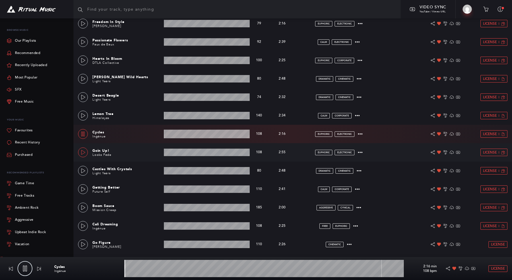
click at [82, 154] on icon at bounding box center [83, 152] width 4 height 5
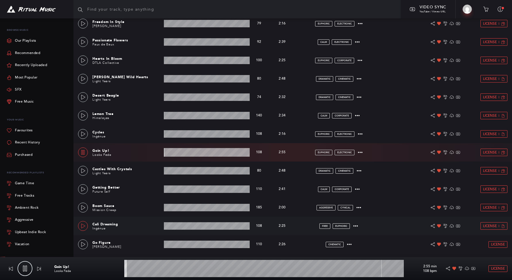
click at [86, 225] on link at bounding box center [83, 226] width 10 height 10
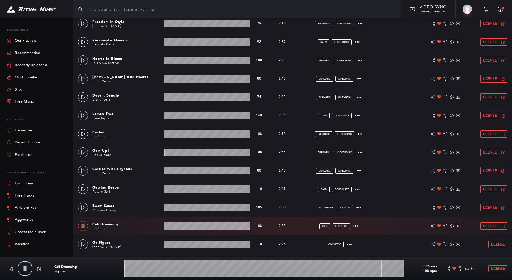
type input "0.27"
